Goal: Information Seeking & Learning: Check status

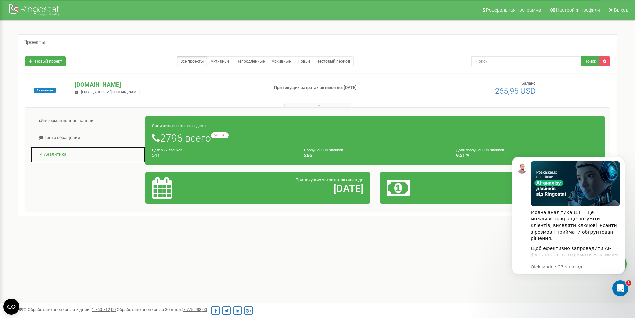
click at [58, 153] on link "Аналитика" at bounding box center [87, 154] width 115 height 16
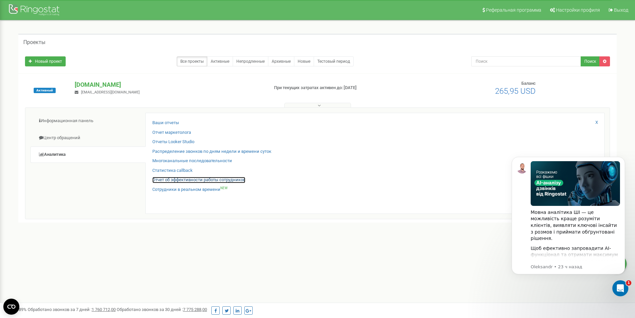
click at [194, 180] on link "Отчет об эффективности работы сотрудников" at bounding box center [198, 180] width 93 height 6
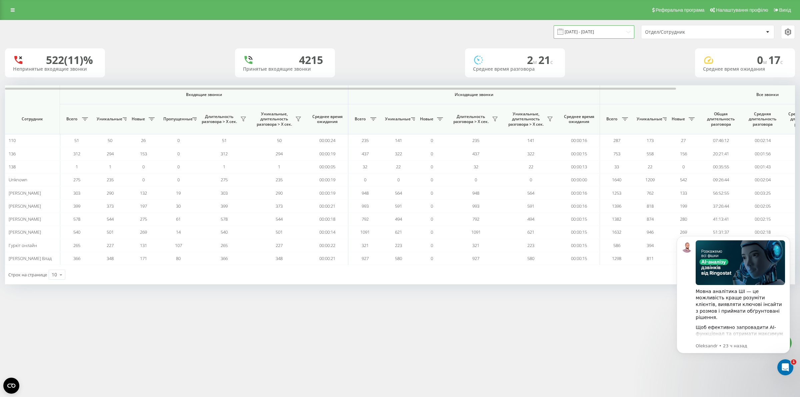
click at [621, 30] on input "22.07.2025 - 22.08.2025" at bounding box center [594, 31] width 81 height 13
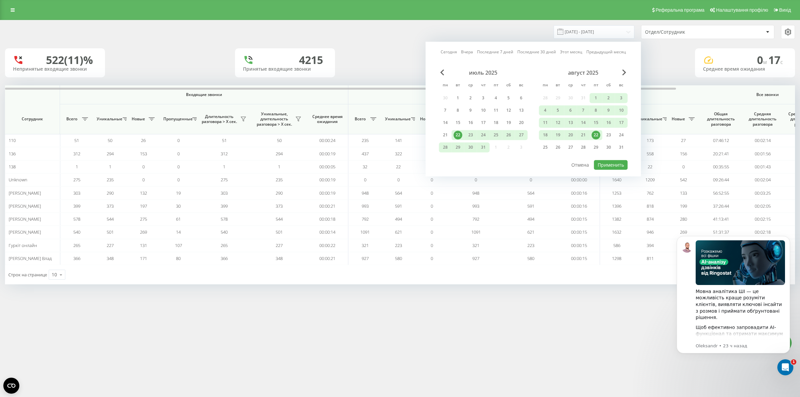
click at [595, 133] on div "22" at bounding box center [596, 135] width 9 height 9
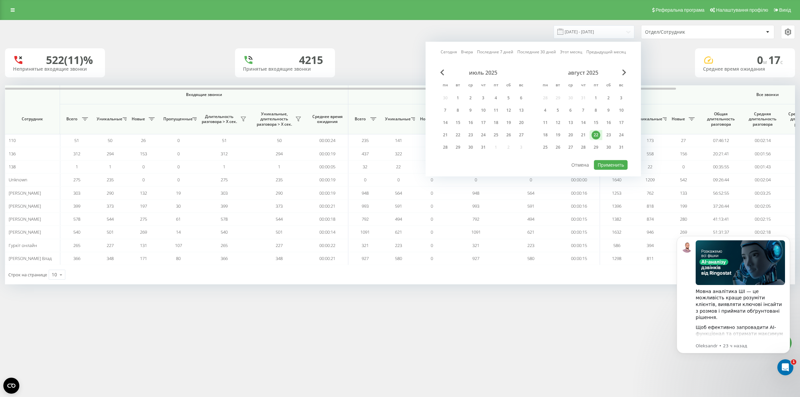
click at [595, 133] on div "22" at bounding box center [596, 135] width 9 height 9
click at [610, 161] on button "Применить" at bounding box center [611, 165] width 34 height 10
type input "22.08.2025 - 22.08.2025"
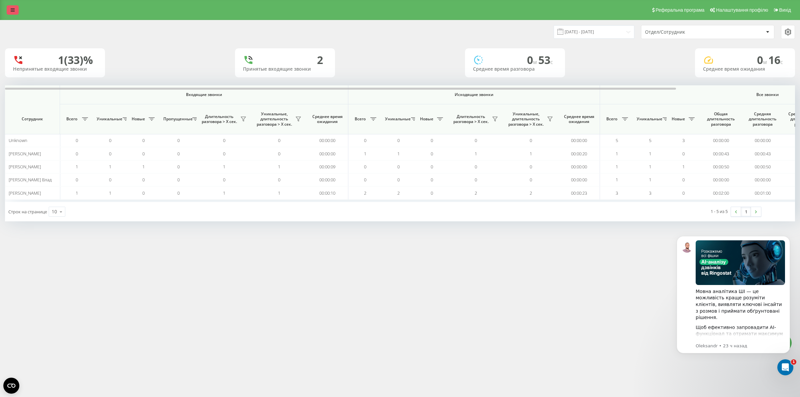
click at [12, 12] on icon at bounding box center [13, 10] width 4 height 5
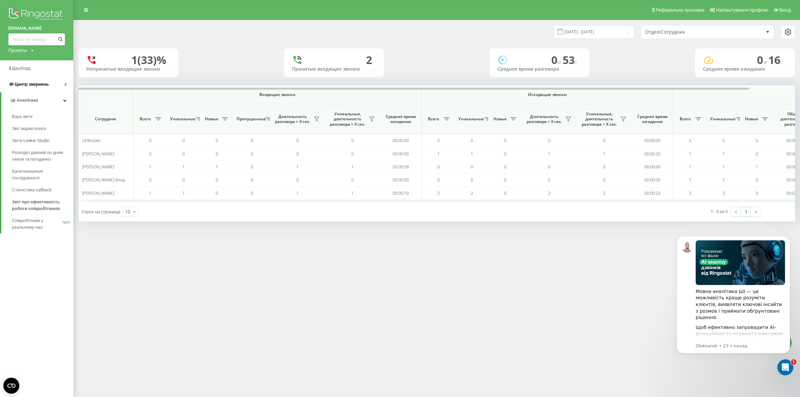
click at [29, 85] on span "Центр звернень" at bounding box center [32, 84] width 34 height 5
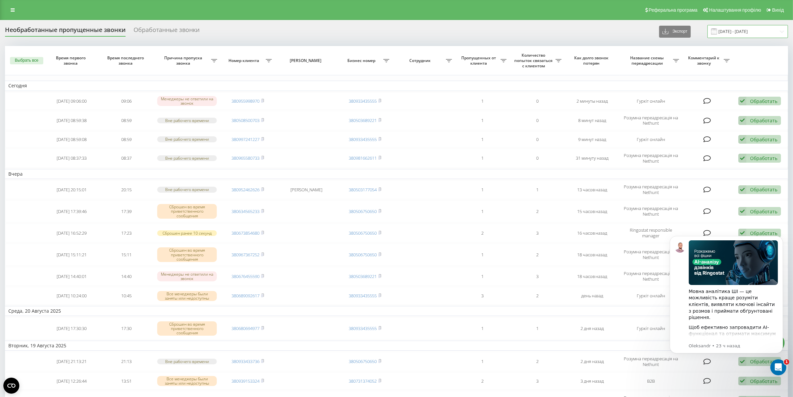
click at [780, 30] on input "[DATE] - [DATE]" at bounding box center [748, 31] width 81 height 13
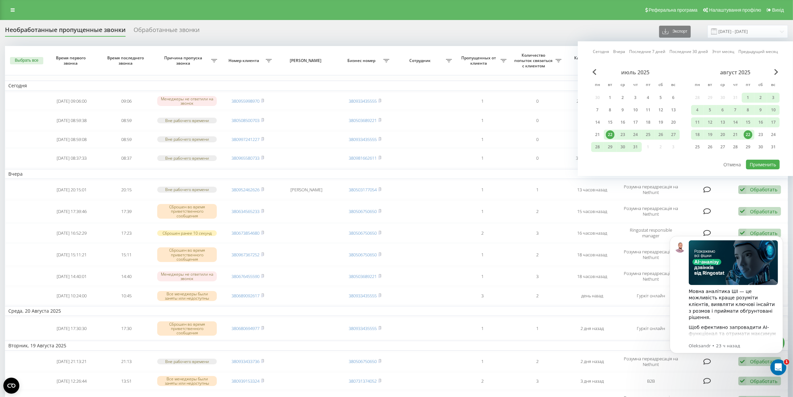
click at [750, 132] on div "22" at bounding box center [748, 134] width 9 height 9
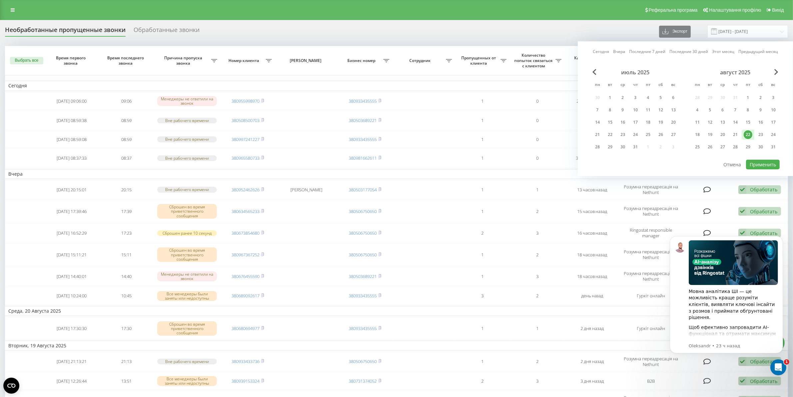
click at [750, 132] on div "22" at bounding box center [748, 134] width 9 height 9
click at [760, 163] on button "Применить" at bounding box center [763, 165] width 34 height 10
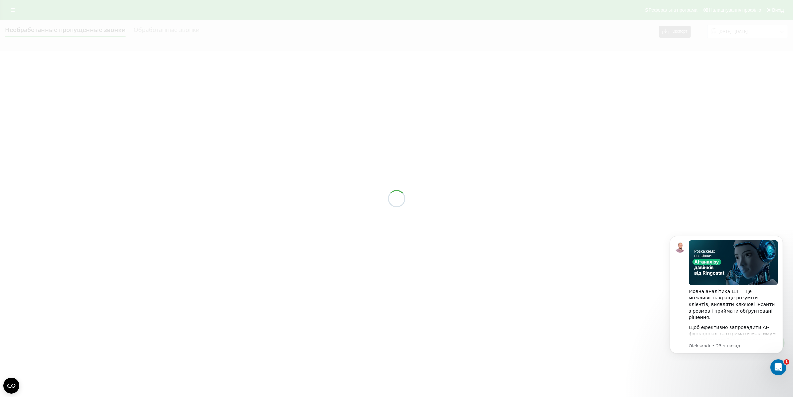
type input "22.08.2025 - 22.08.2025"
